Goal: Task Accomplishment & Management: Manage account settings

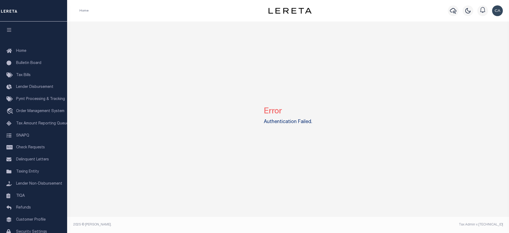
click at [280, 143] on div "Error Authentication Failed." at bounding box center [288, 114] width 438 height 186
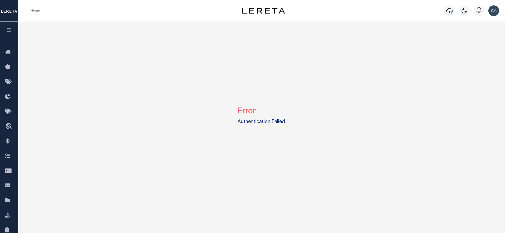
click at [494, 9] on img "button" at bounding box center [494, 10] width 11 height 11
click at [481, 19] on div at bounding box center [479, 10] width 15 height 19
click at [478, 23] on div "Error Authentication Failed." at bounding box center [261, 114] width 483 height 186
click at [500, 13] on div "Profile Sign out" at bounding box center [493, 10] width 15 height 19
click at [494, 11] on img "button" at bounding box center [494, 10] width 11 height 11
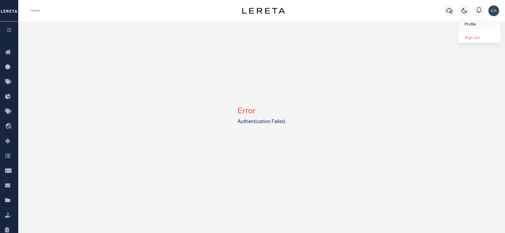
click at [472, 24] on span "Profile" at bounding box center [470, 25] width 11 height 4
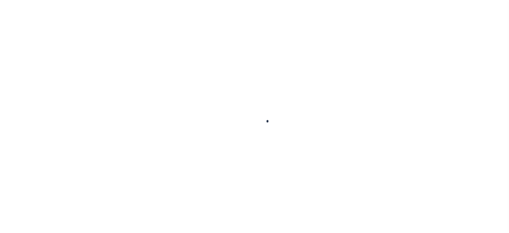
type input "-"
type input "Carlos"
type input "Contreres"
type input "Carlos.Contreres@accumatch.com"
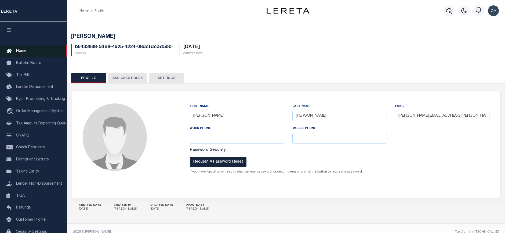
click at [23, 51] on span "Home" at bounding box center [21, 51] width 10 height 4
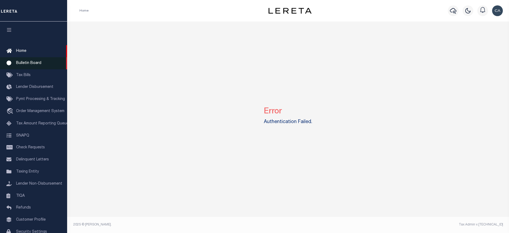
click at [31, 65] on span "Bulletin Board" at bounding box center [28, 63] width 25 height 4
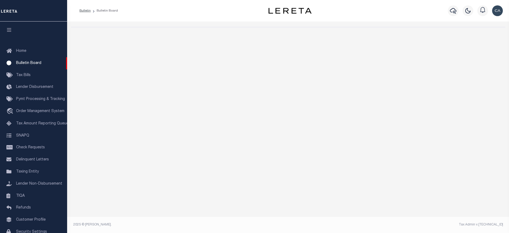
select select "50"
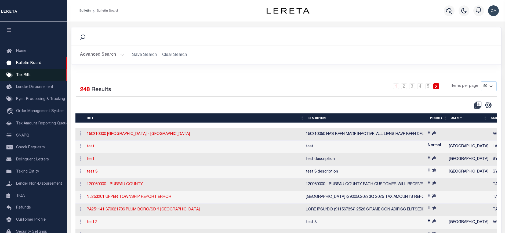
click at [37, 77] on link "Tax Bills" at bounding box center [33, 75] width 67 height 12
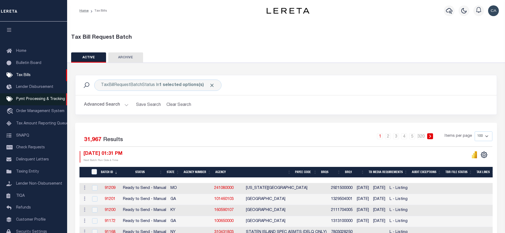
click at [45, 101] on span "Pymt Processing & Tracking" at bounding box center [40, 99] width 49 height 4
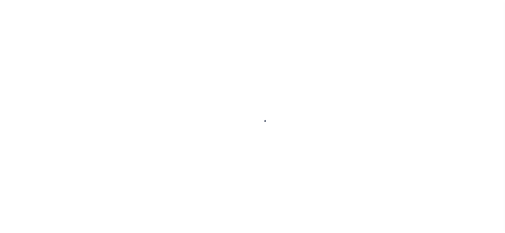
scroll to position [24, 0]
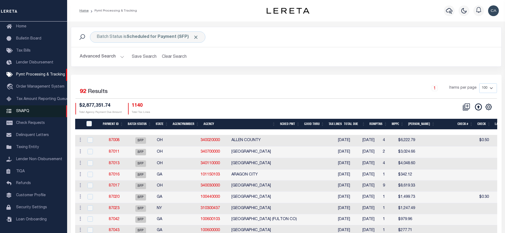
click at [45, 115] on link "SNAPQ" at bounding box center [33, 111] width 67 height 12
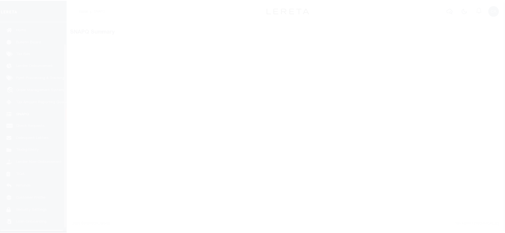
scroll to position [29, 0]
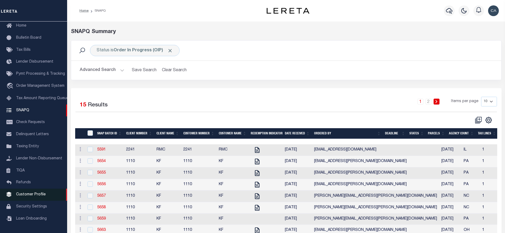
click at [26, 193] on span "Customer Profile" at bounding box center [31, 195] width 30 height 4
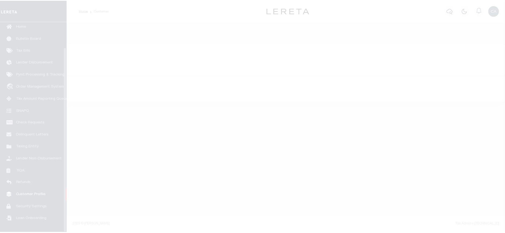
scroll to position [29, 0]
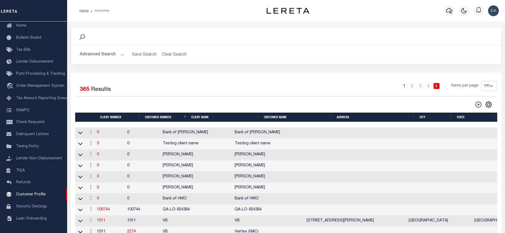
click at [103, 54] on button "Advanced Search" at bounding box center [102, 54] width 45 height 10
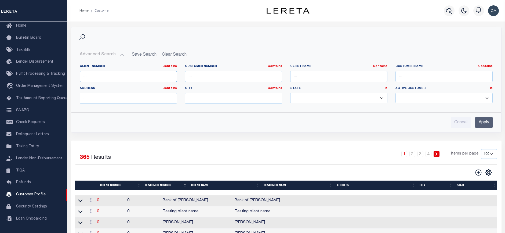
click at [110, 75] on input "text" at bounding box center [128, 76] width 97 height 11
type input "2135"
click at [485, 126] on input "Apply" at bounding box center [483, 122] width 17 height 11
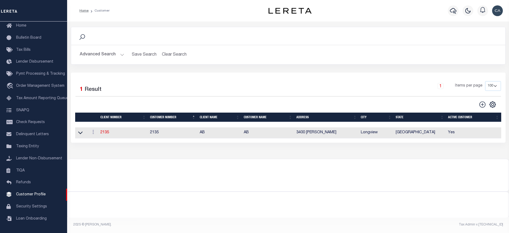
click at [302, 210] on div at bounding box center [288, 205] width 442 height 26
click at [99, 130] on td "2135" at bounding box center [123, 132] width 50 height 11
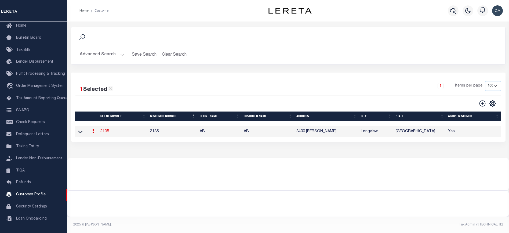
click at [101, 131] on link "2135" at bounding box center [104, 131] width 9 height 4
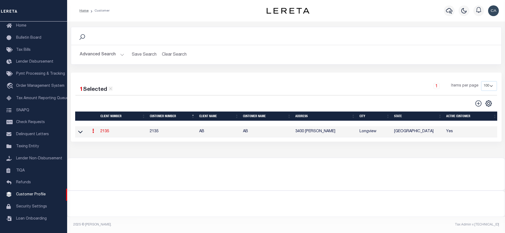
select select
type input "AB"
type input "2135"
type input "AB"
type input "[PERSON_NAME]"
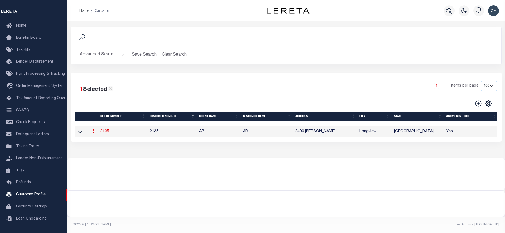
type input "[PERSON_NAME]"
select select "Mixed Portfolio"
type input "[PERSON_NAME]"
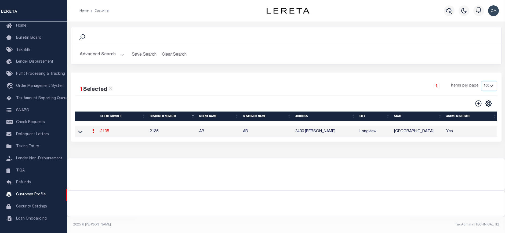
select select "FIS"
checkbox input "true"
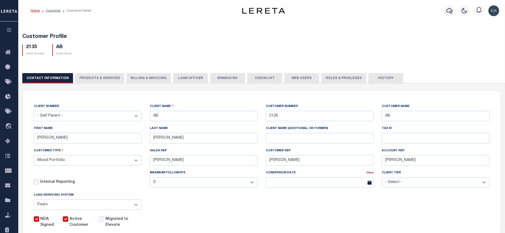
click at [298, 79] on button "Web Users" at bounding box center [301, 78] width 35 height 10
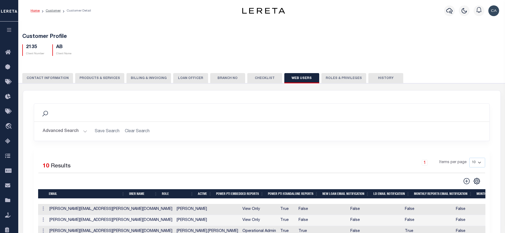
scroll to position [81, 0]
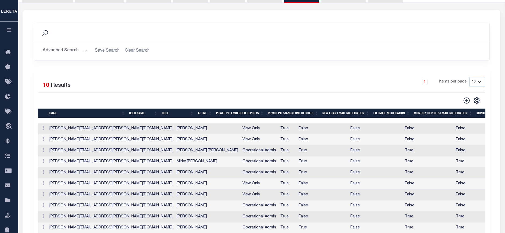
click at [68, 48] on button "Advanced Search" at bounding box center [65, 50] width 45 height 10
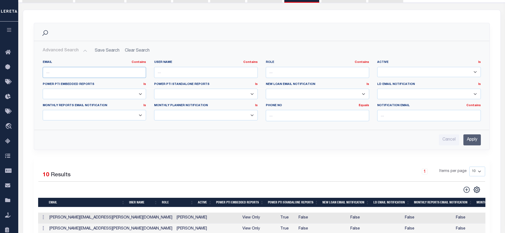
click at [80, 69] on input "text" at bounding box center [95, 72] width 104 height 11
click at [176, 74] on input "text" at bounding box center [206, 72] width 104 height 11
type input "[PERSON_NAME]"
click at [478, 144] on input "Apply" at bounding box center [472, 139] width 17 height 11
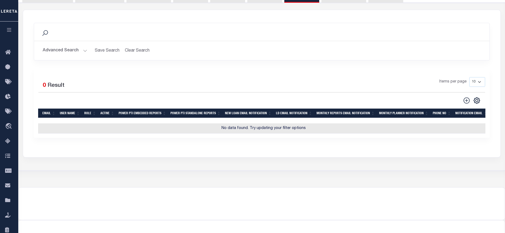
drag, startPoint x: 50, startPoint y: 50, endPoint x: 53, endPoint y: 52, distance: 3.4
click at [51, 50] on button "Advanced Search" at bounding box center [65, 50] width 45 height 10
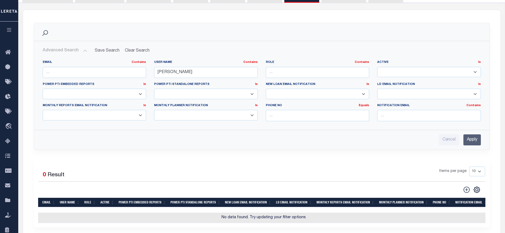
scroll to position [0, 0]
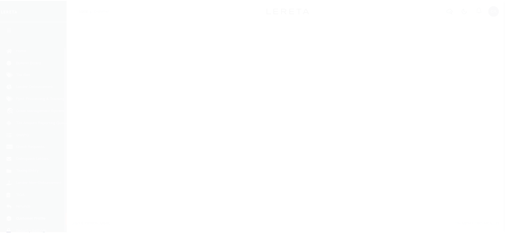
scroll to position [29, 0]
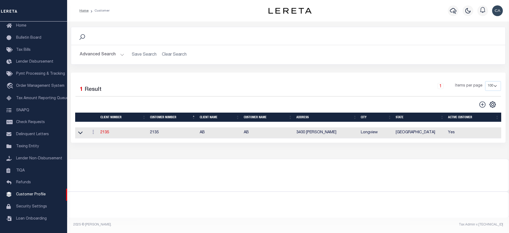
click at [110, 54] on button "Advanced Search" at bounding box center [102, 54] width 45 height 10
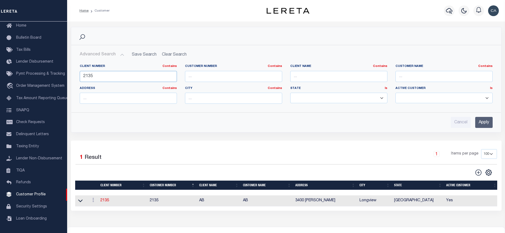
click at [115, 80] on input "2135" at bounding box center [128, 76] width 97 height 11
click at [115, 79] on input "2135" at bounding box center [128, 76] width 97 height 11
type input "1100"
click at [472, 125] on div "Cancel Apply" at bounding box center [286, 122] width 413 height 11
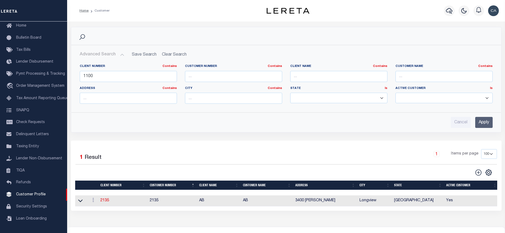
click at [480, 123] on input "Apply" at bounding box center [483, 122] width 17 height 11
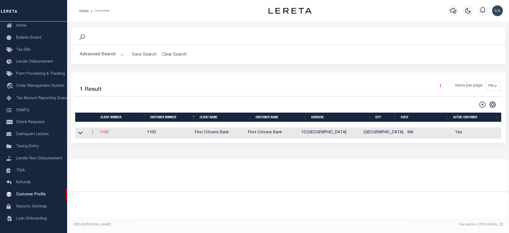
click at [108, 133] on link "1100" at bounding box center [104, 133] width 9 height 4
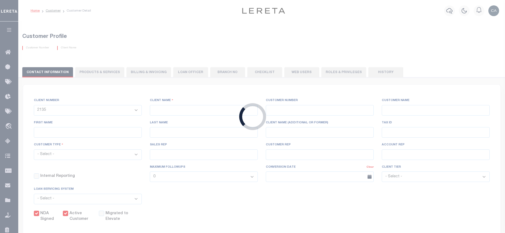
select select
type input "First Citizens Bank"
type input "1100"
type input "First Citizens Bank"
type input "Armine"
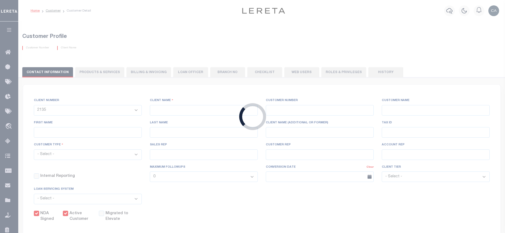
type input "Mankerian"
select select "Mixed Portfolio"
type input "Barbara Kendrick"
type input "Beth Wiebe"
checkbox input "true"
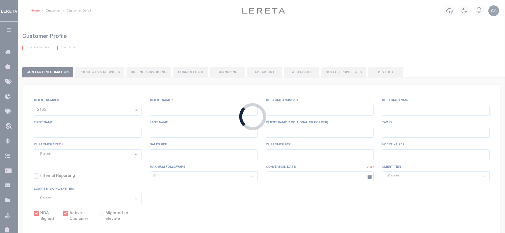
checkbox input "true"
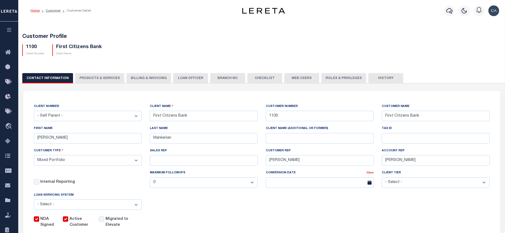
click at [293, 81] on button "Web Users" at bounding box center [301, 78] width 35 height 10
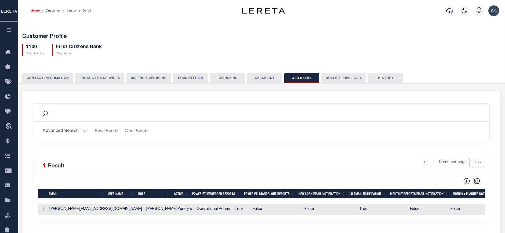
scroll to position [27, 0]
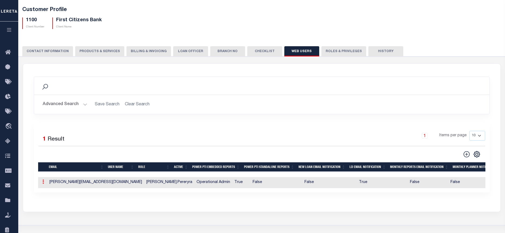
click at [42, 181] on icon at bounding box center [43, 181] width 2 height 4
click at [48, 204] on link "Delete" at bounding box center [53, 208] width 24 height 9
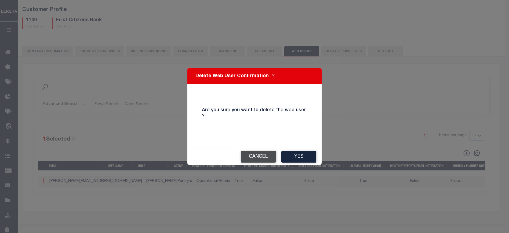
click at [265, 155] on button "Cancel" at bounding box center [258, 157] width 35 height 12
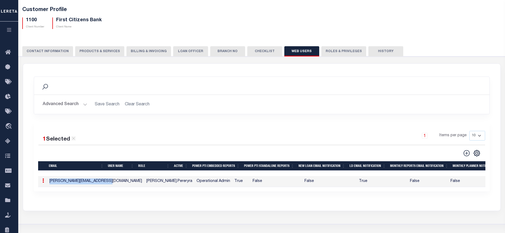
drag, startPoint x: 104, startPoint y: 180, endPoint x: 46, endPoint y: 182, distance: 57.2
click at [46, 182] on tr "ACTIONS Edit Delete Edgar.Pereryra@accumatch.com Edgar.Pereryra Operational Adm…" at bounding box center [346, 181] width 616 height 11
copy tr "ACTIONS Edit Delete Edgar.Pereryra@accumatch.com"
click at [44, 180] on link at bounding box center [43, 181] width 6 height 4
click at [56, 205] on link "Delete" at bounding box center [53, 207] width 24 height 9
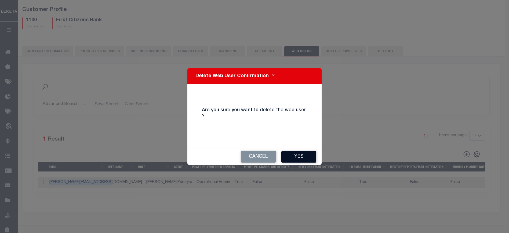
click at [299, 151] on button "Yes" at bounding box center [298, 157] width 35 height 12
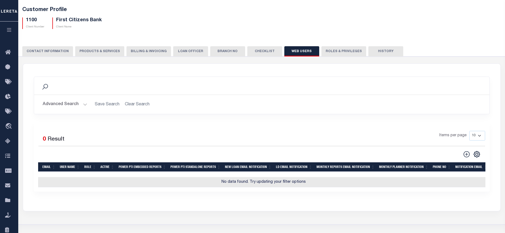
scroll to position [0, 0]
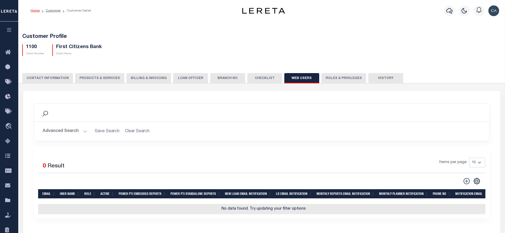
click at [7, 31] on icon "button" at bounding box center [9, 29] width 6 height 5
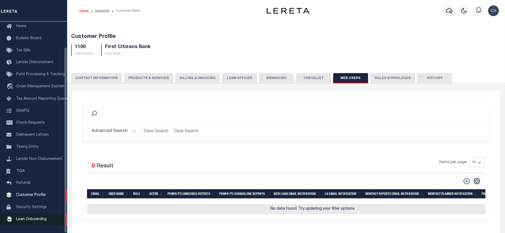
scroll to position [29, 0]
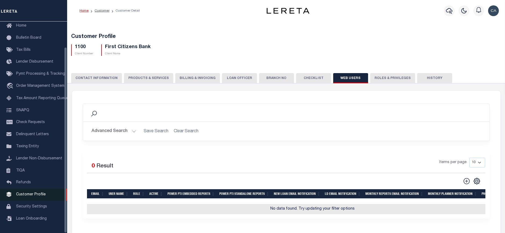
click at [42, 195] on span "Customer Profile" at bounding box center [31, 195] width 30 height 4
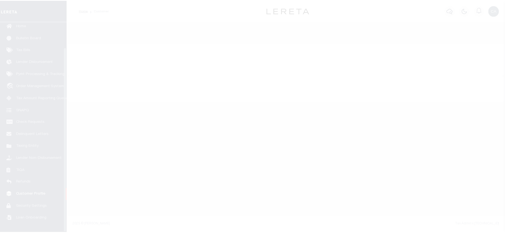
scroll to position [29, 0]
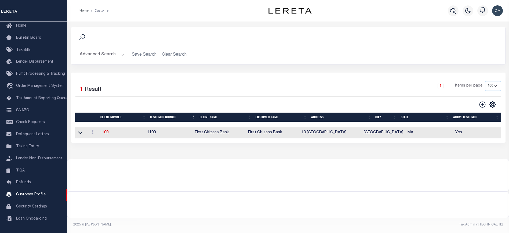
click at [113, 60] on button "Advanced Search" at bounding box center [102, 54] width 45 height 10
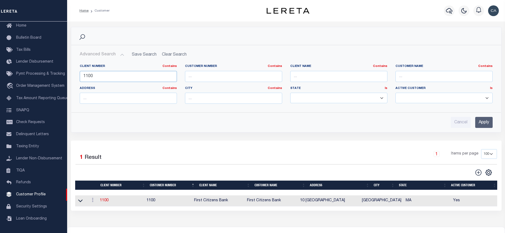
click at [115, 74] on input "1100" at bounding box center [128, 76] width 97 height 11
type input "2135"
click at [485, 124] on input "Apply" at bounding box center [483, 122] width 17 height 11
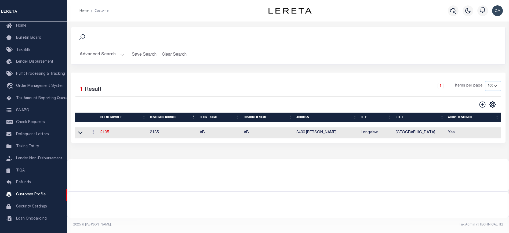
click at [108, 135] on td "2135" at bounding box center [123, 132] width 50 height 11
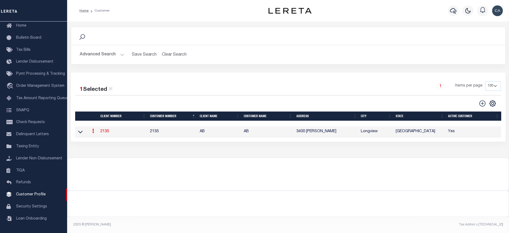
click at [107, 133] on link "2135" at bounding box center [104, 131] width 9 height 4
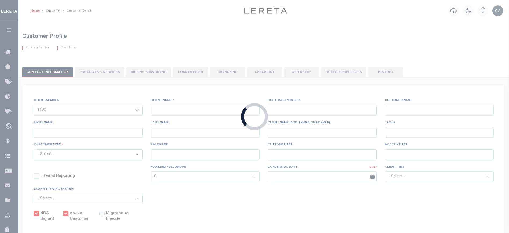
select select
type input "AB"
type input "2135"
type input "AB"
type input "[PERSON_NAME]"
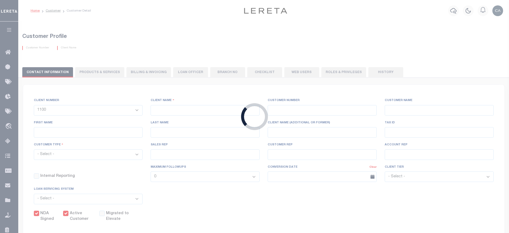
type input "[PERSON_NAME]"
select select "Mixed Portfolio"
type input "[PERSON_NAME]"
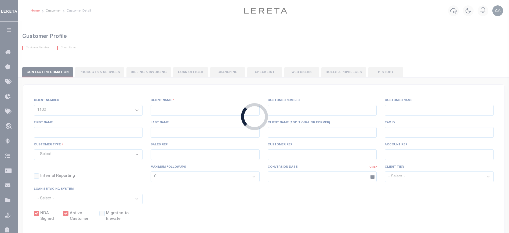
select select "FIS"
checkbox input "true"
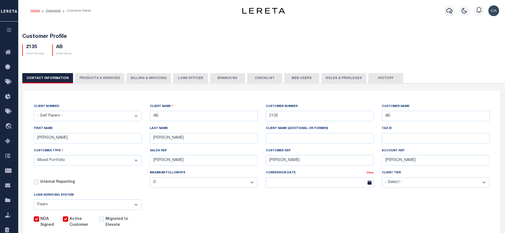
click at [288, 76] on button "Web Users" at bounding box center [301, 78] width 35 height 10
type input "[PERSON_NAME]"
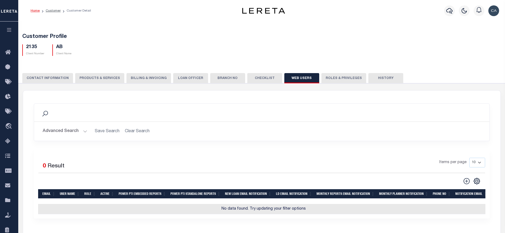
click at [465, 177] on button at bounding box center [467, 181] width 12 height 8
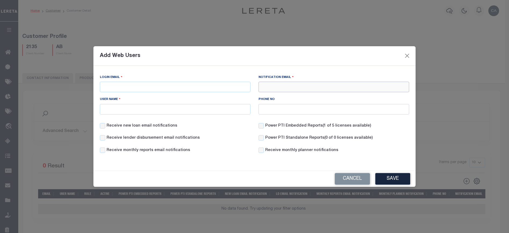
drag, startPoint x: 163, startPoint y: 87, endPoint x: 292, endPoint y: 89, distance: 129.5
paste input "[PERSON_NAME][EMAIL_ADDRESS][DOMAIN_NAME]"
type input "[PERSON_NAME][EMAIL_ADDRESS][DOMAIN_NAME]"
click at [190, 88] on input "Login Email" at bounding box center [175, 87] width 151 height 10
drag, startPoint x: 190, startPoint y: 88, endPoint x: 198, endPoint y: 100, distance: 14.9
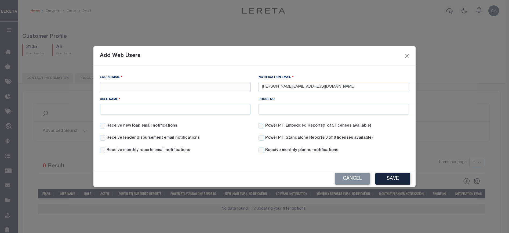
drag, startPoint x: 198, startPoint y: 100, endPoint x: 111, endPoint y: 85, distance: 88.4
click at [111, 85] on input "Login Email" at bounding box center [175, 87] width 151 height 10
paste input "[PERSON_NAME][EMAIL_ADDRESS][DOMAIN_NAME]"
click at [111, 86] on input "[PERSON_NAME][EMAIL_ADDRESS][DOMAIN_NAME]" at bounding box center [175, 87] width 151 height 10
type input "[PERSON_NAME][EMAIL_ADDRESS][DOMAIN_NAME]"
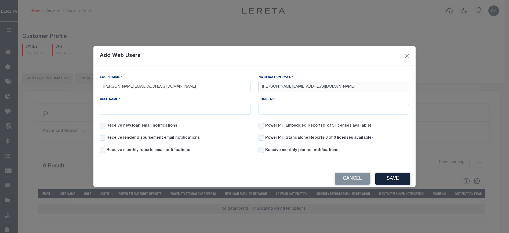
click at [290, 87] on input "[PERSON_NAME][EMAIL_ADDRESS][DOMAIN_NAME]" at bounding box center [334, 87] width 151 height 10
paste input "[EMAIL_ADDRESS][DOMAIN_NAME]"
type input "[EMAIL_ADDRESS][DOMAIN_NAME]"
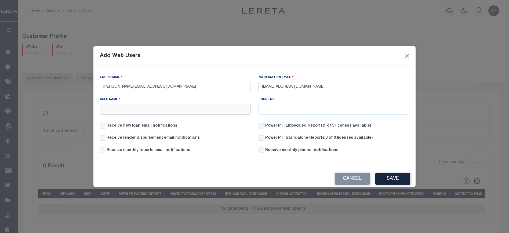
click at [221, 111] on input "User Name" at bounding box center [175, 109] width 151 height 10
drag, startPoint x: 129, startPoint y: 87, endPoint x: 86, endPoint y: 82, distance: 43.5
click at [86, 82] on div "Add Web Users Login Email [PERSON_NAME][EMAIL_ADDRESS][DOMAIN_NAME] Notificatio…" at bounding box center [254, 116] width 509 height 233
click at [175, 111] on input "User Name" at bounding box center [175, 109] width 151 height 10
paste input "[PERSON_NAME].Pereryra"
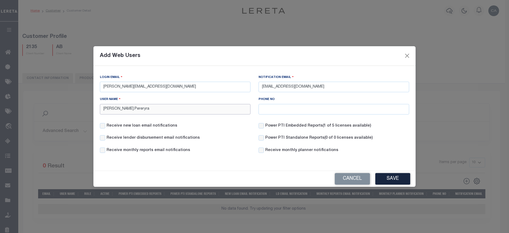
type input "[PERSON_NAME].Pereryra"
click at [248, 181] on div "Cancel Save" at bounding box center [254, 179] width 322 height 16
click at [166, 130] on div "Receive new loan email notifications" at bounding box center [175, 129] width 159 height 12
click at [166, 127] on label "Receive new loan email notifications" at bounding box center [142, 126] width 71 height 6
click at [105, 127] on input "Receive new loan email notifications" at bounding box center [102, 125] width 5 height 5
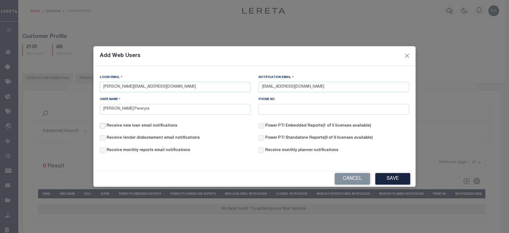
checkbox input "true"
click at [163, 139] on label "Receive lender disbursement email notifications" at bounding box center [153, 138] width 93 height 6
click at [105, 139] on input "Receive lender disbursement email notifications" at bounding box center [102, 137] width 5 height 5
checkbox input "true"
click at [166, 152] on label "Receive monthly reports email notifications" at bounding box center [149, 150] width 84 height 6
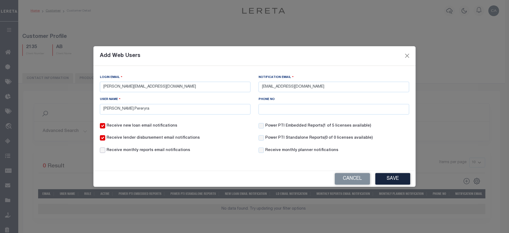
click at [105, 152] on input "Receive monthly reports email notifications" at bounding box center [102, 149] width 5 height 5
checkbox input "true"
click at [306, 127] on label "Power PTI Embedded Reports (1 of 5 licenses available)" at bounding box center [318, 126] width 106 height 6
click at [264, 127] on input "Power PTI Embedded Reports (1 of 5 licenses available)" at bounding box center [261, 125] width 5 height 5
checkbox input "true"
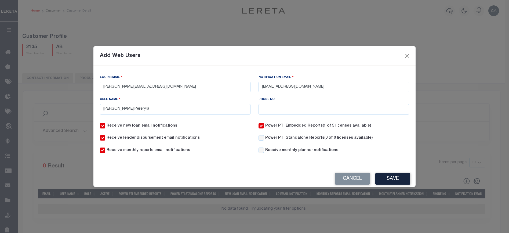
click at [300, 152] on label "Receive monthly planner notifications" at bounding box center [301, 150] width 73 height 6
click at [264, 152] on input "Receive monthly planner notifications" at bounding box center [261, 149] width 5 height 5
checkbox input "true"
click at [391, 175] on button "Save" at bounding box center [392, 179] width 35 height 12
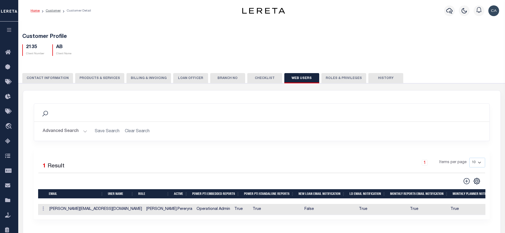
drag, startPoint x: 187, startPoint y: 133, endPoint x: 432, endPoint y: 194, distance: 252.3
click at [188, 133] on h2 "Advanced Search Save Search Clear Search WebUsersGridWrapper_dynamictable_____D…" at bounding box center [261, 131] width 447 height 10
